Goal: Task Accomplishment & Management: Manage account settings

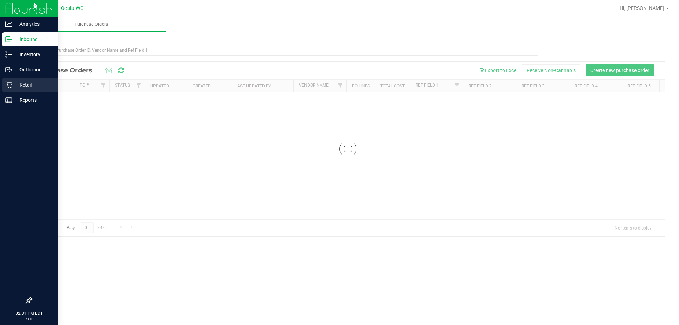
click at [11, 87] on icon at bounding box center [8, 84] width 7 height 7
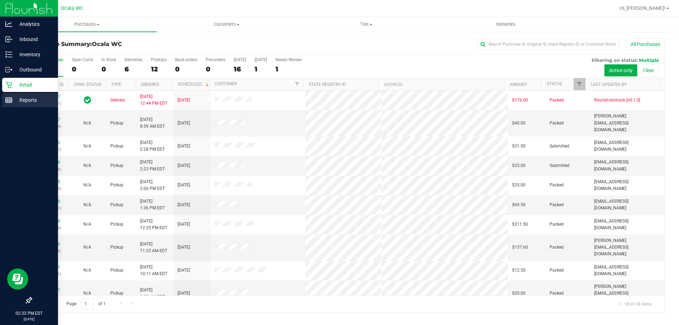
click at [35, 97] on p "Reports" at bounding box center [33, 100] width 42 height 8
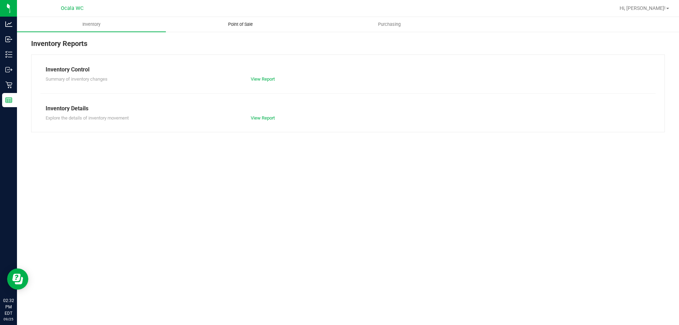
click at [245, 21] on span "Point of Sale" at bounding box center [240, 24] width 44 height 6
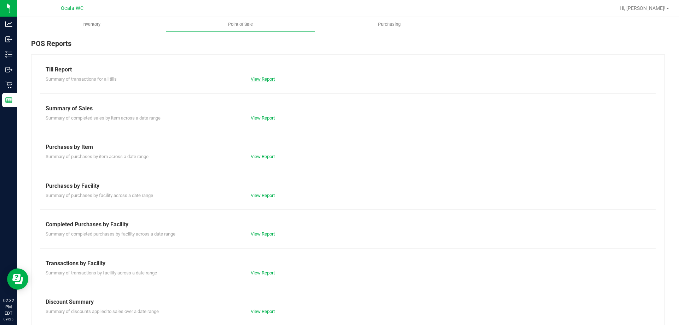
click at [259, 81] on link "View Report" at bounding box center [263, 78] width 24 height 5
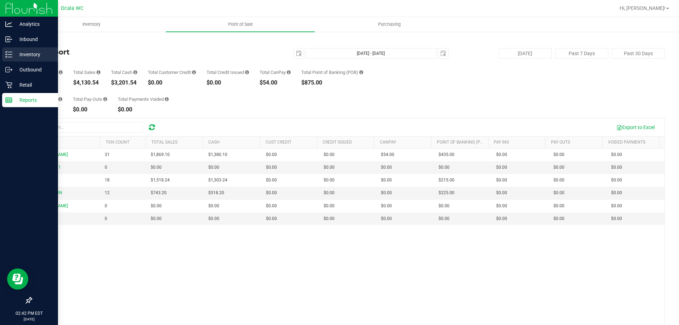
click at [18, 58] on p "Inventory" at bounding box center [33, 54] width 42 height 8
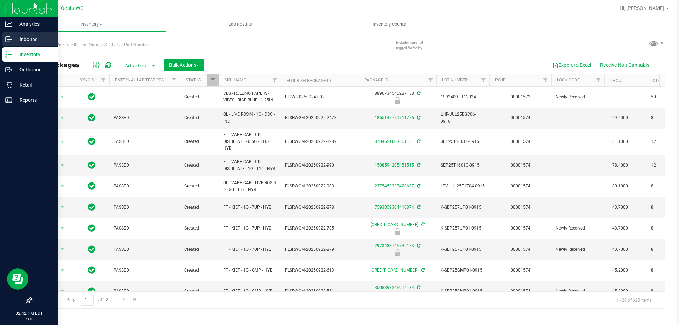
click at [2, 42] on link "Inbound" at bounding box center [29, 39] width 58 height 15
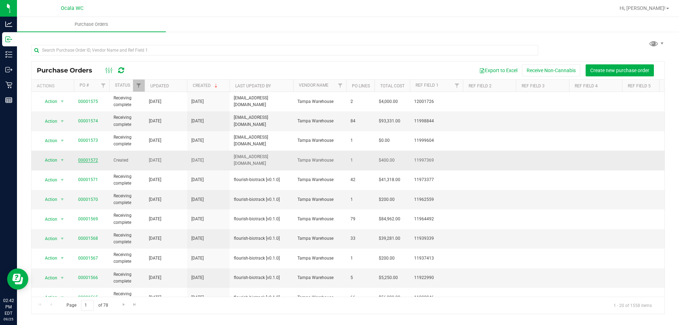
click at [87, 158] on link "00001572" at bounding box center [88, 160] width 20 height 5
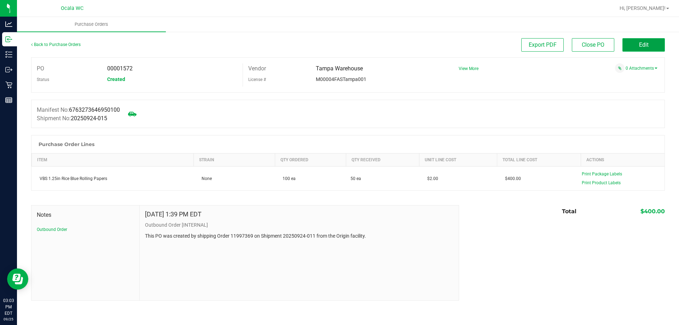
click at [642, 45] on span "Edit" at bounding box center [644, 44] width 10 height 7
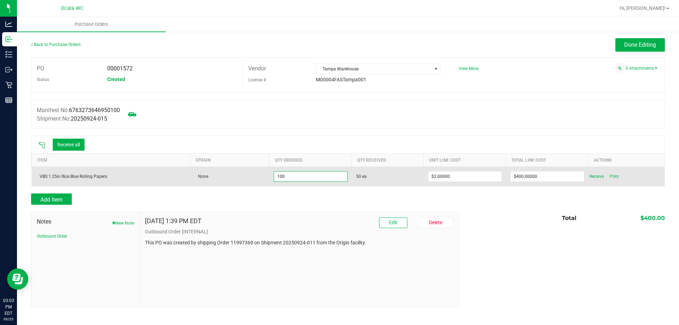
click at [302, 177] on input "100" at bounding box center [310, 176] width 73 height 10
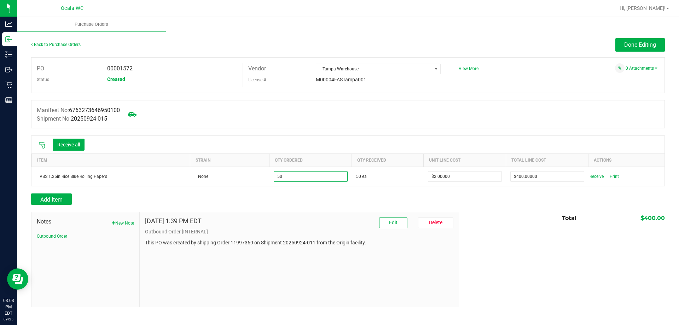
type input "50 ea"
type input "$100.00000"
click at [335, 188] on div at bounding box center [347, 189] width 633 height 7
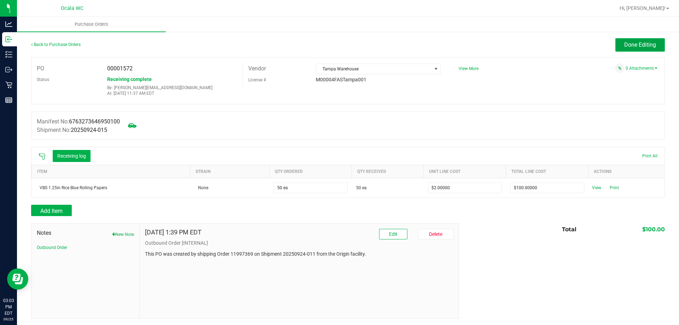
click at [634, 44] on span "Done Editing" at bounding box center [640, 44] width 32 height 7
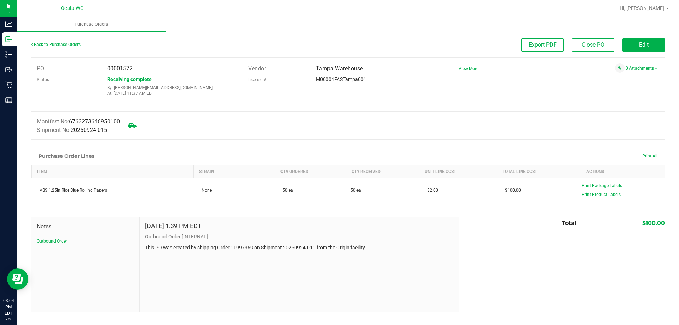
click at [575, 127] on div "Manifest No: 6763273646950100 Shipment No: 20250924-015" at bounding box center [347, 125] width 633 height 28
click at [527, 94] on div "PO 00001572 Status Receiving complete By: clemons@liveparallel.com At: Sep 25, …" at bounding box center [347, 80] width 633 height 47
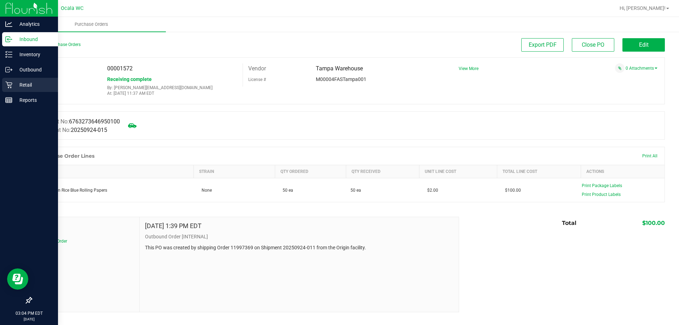
click at [12, 83] on p "Retail" at bounding box center [33, 85] width 42 height 8
